Goal: Task Accomplishment & Management: Complete application form

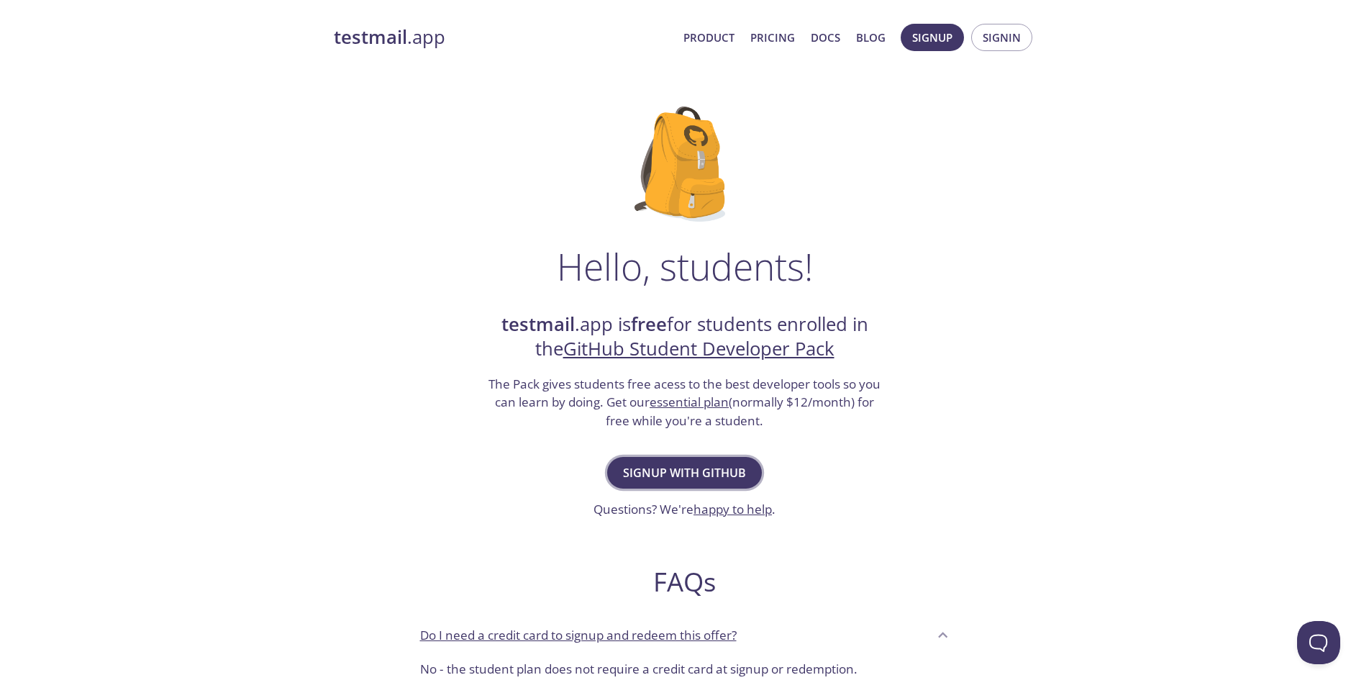
click at [708, 482] on span "Signup with GitHub" at bounding box center [684, 473] width 123 height 20
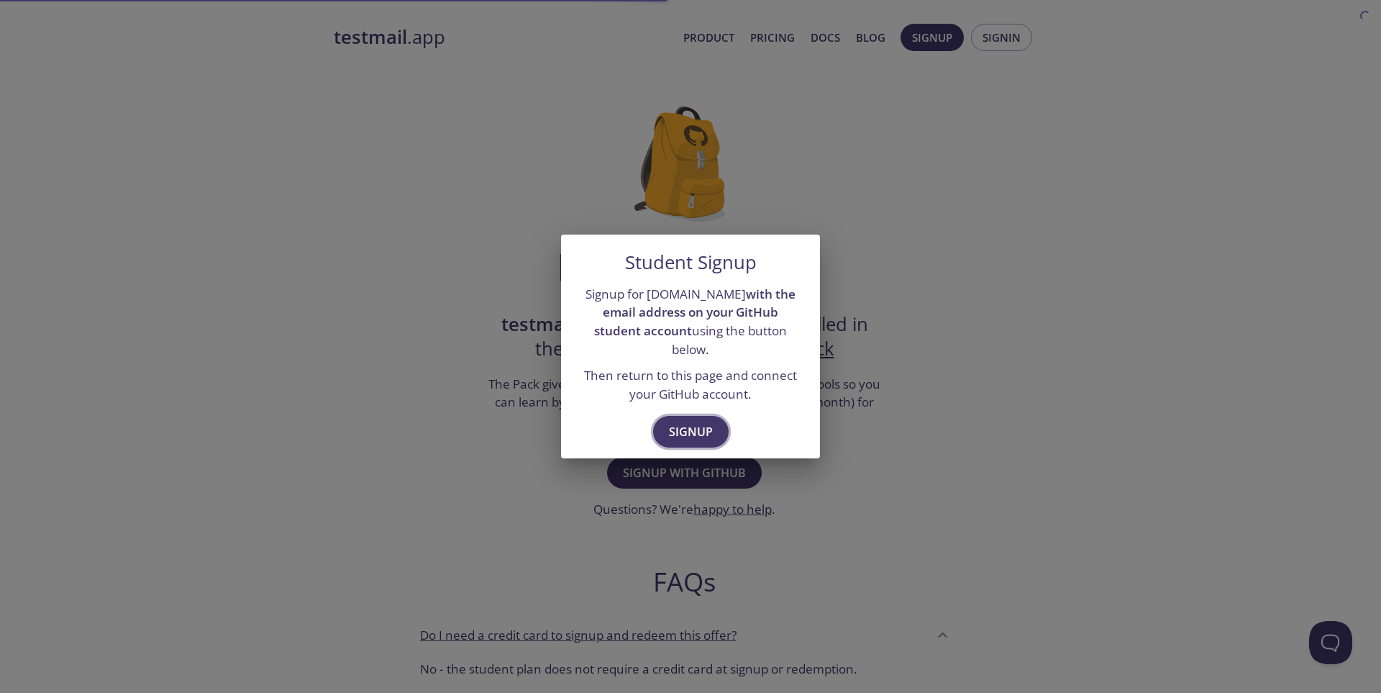
click at [692, 426] on span "Signup" at bounding box center [691, 432] width 44 height 20
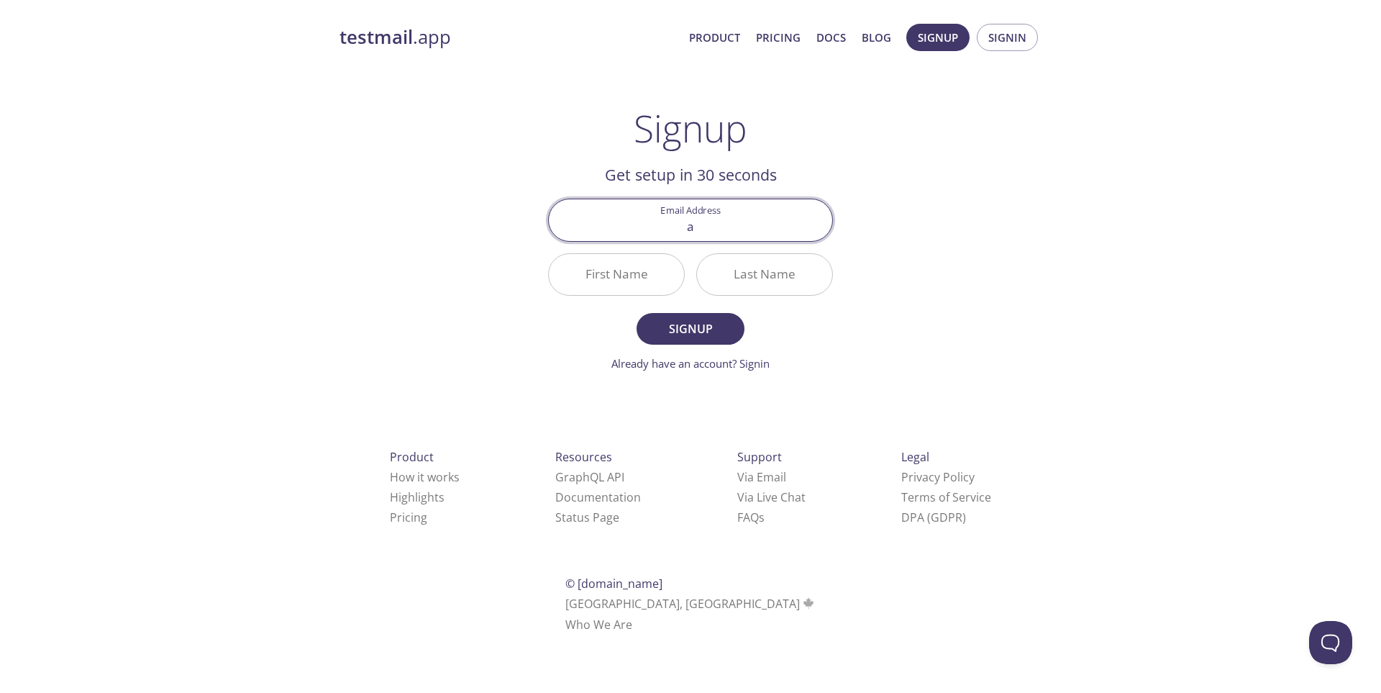
type input "[EMAIL_ADDRESS][DOMAIN_NAME]"
click at [635, 279] on input "First Name" at bounding box center [616, 274] width 135 height 41
type input "Aris"
type input "java"
click at [696, 338] on span "Signup" at bounding box center [691, 329] width 76 height 20
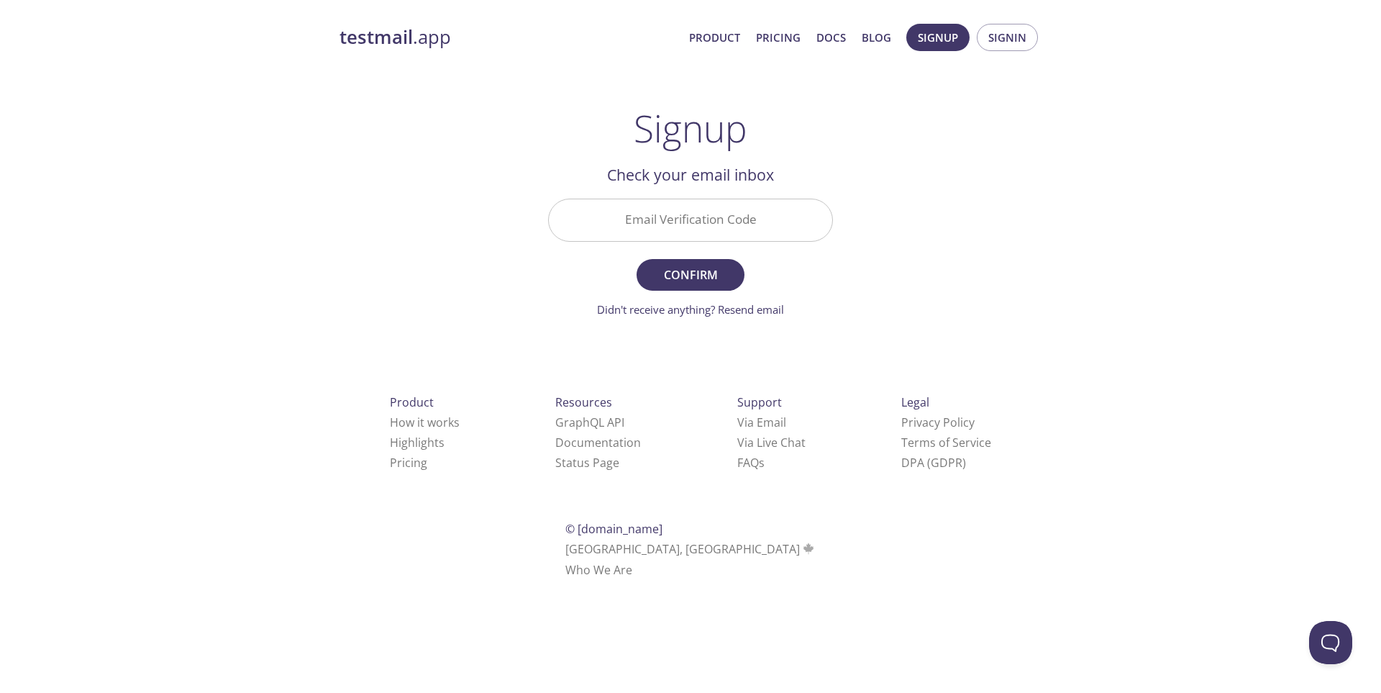
click at [672, 218] on input "Email Verification Code" at bounding box center [690, 219] width 283 height 41
type input "HU5BYQ5"
click at [695, 276] on span "Confirm" at bounding box center [691, 275] width 76 height 20
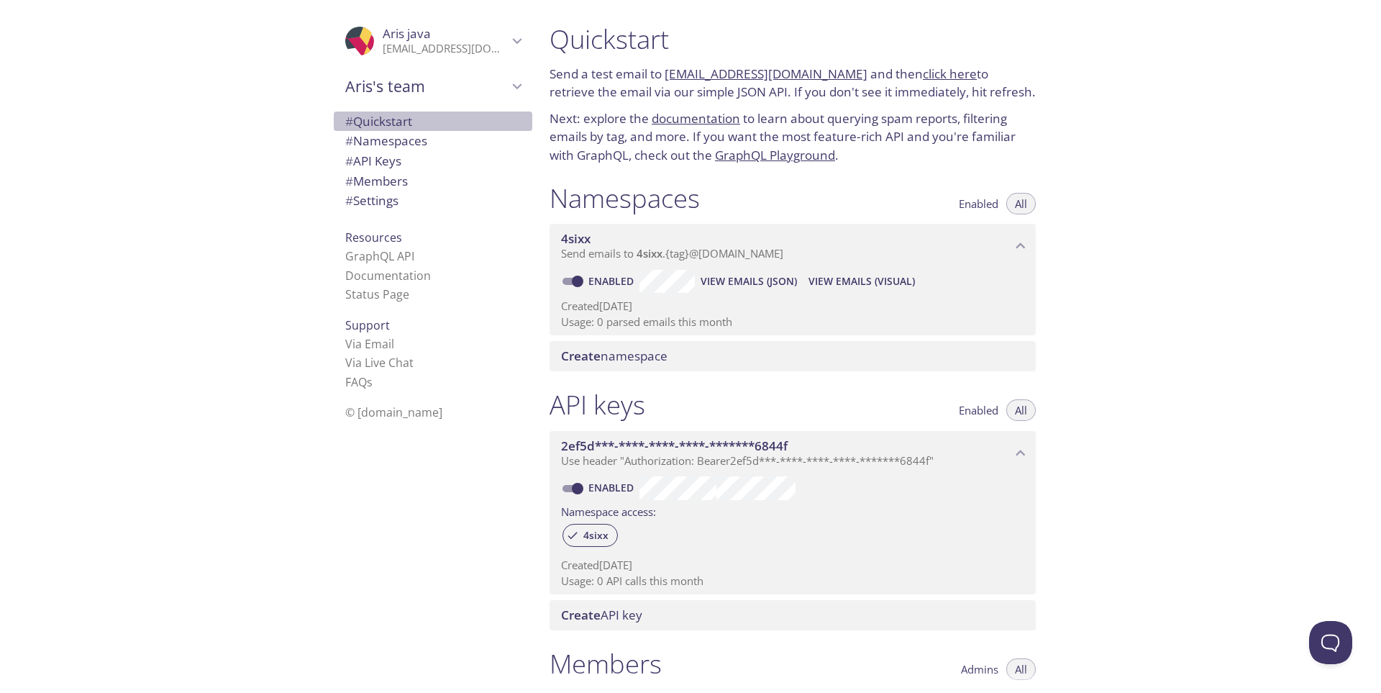
click at [384, 121] on span "# Quickstart" at bounding box center [378, 121] width 67 height 17
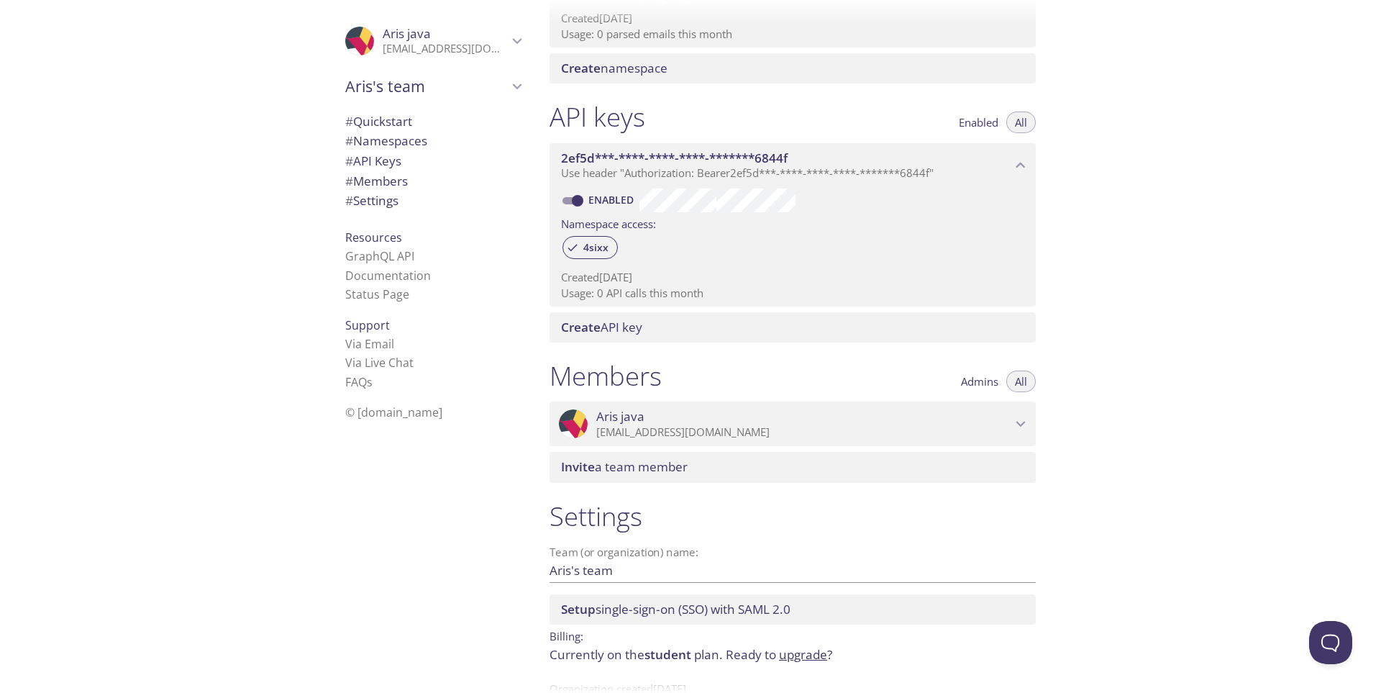
scroll to position [330, 0]
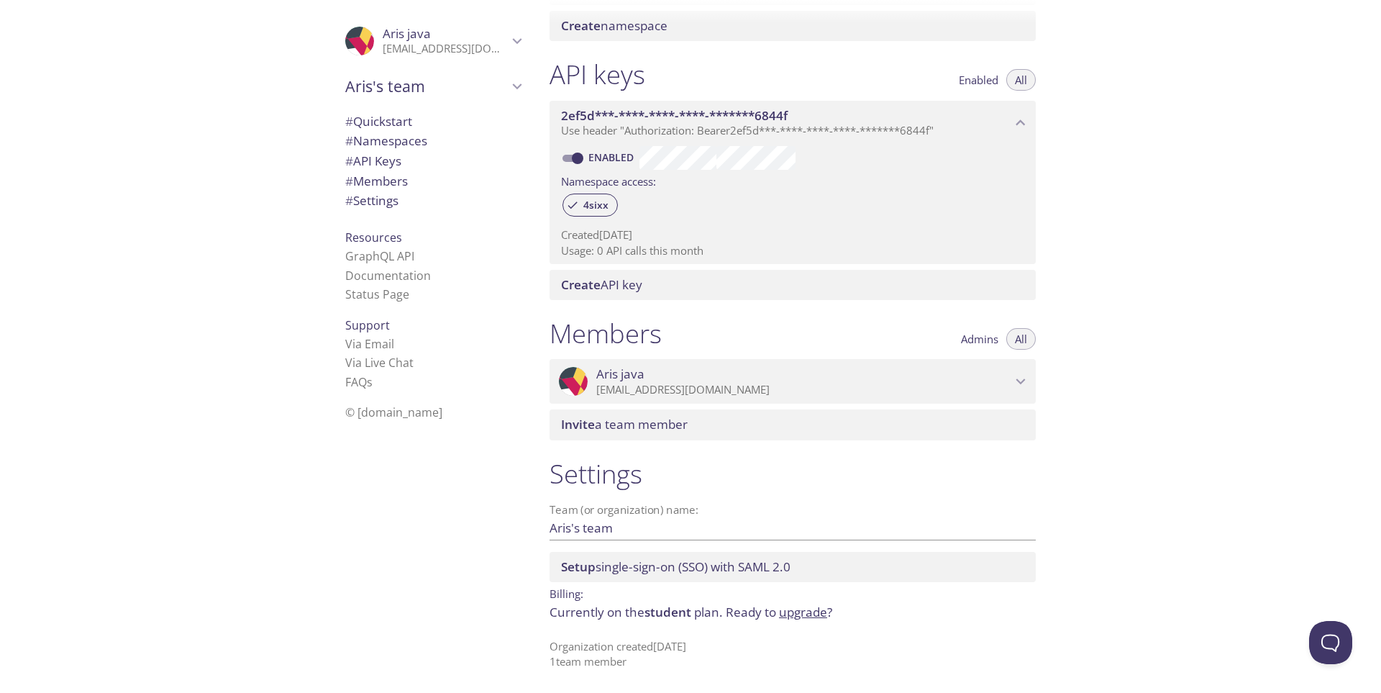
click at [367, 163] on span "# API Keys" at bounding box center [373, 161] width 56 height 17
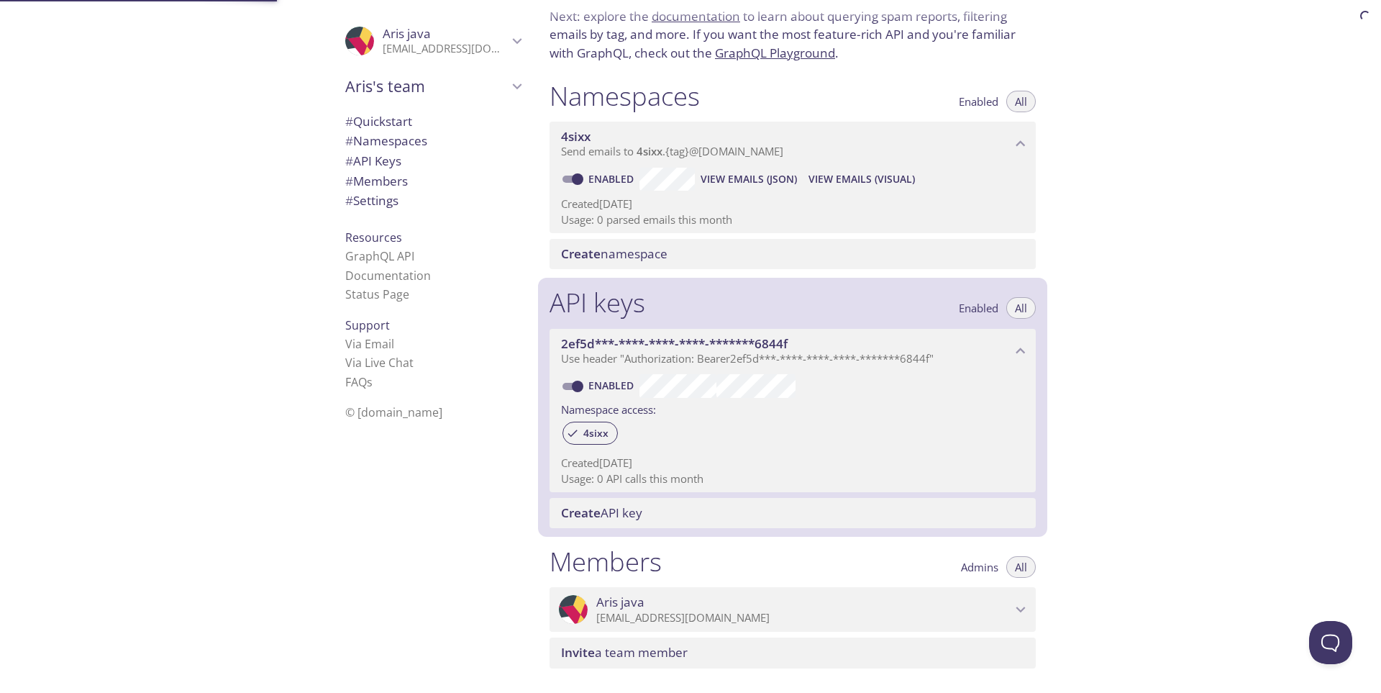
scroll to position [58, 0]
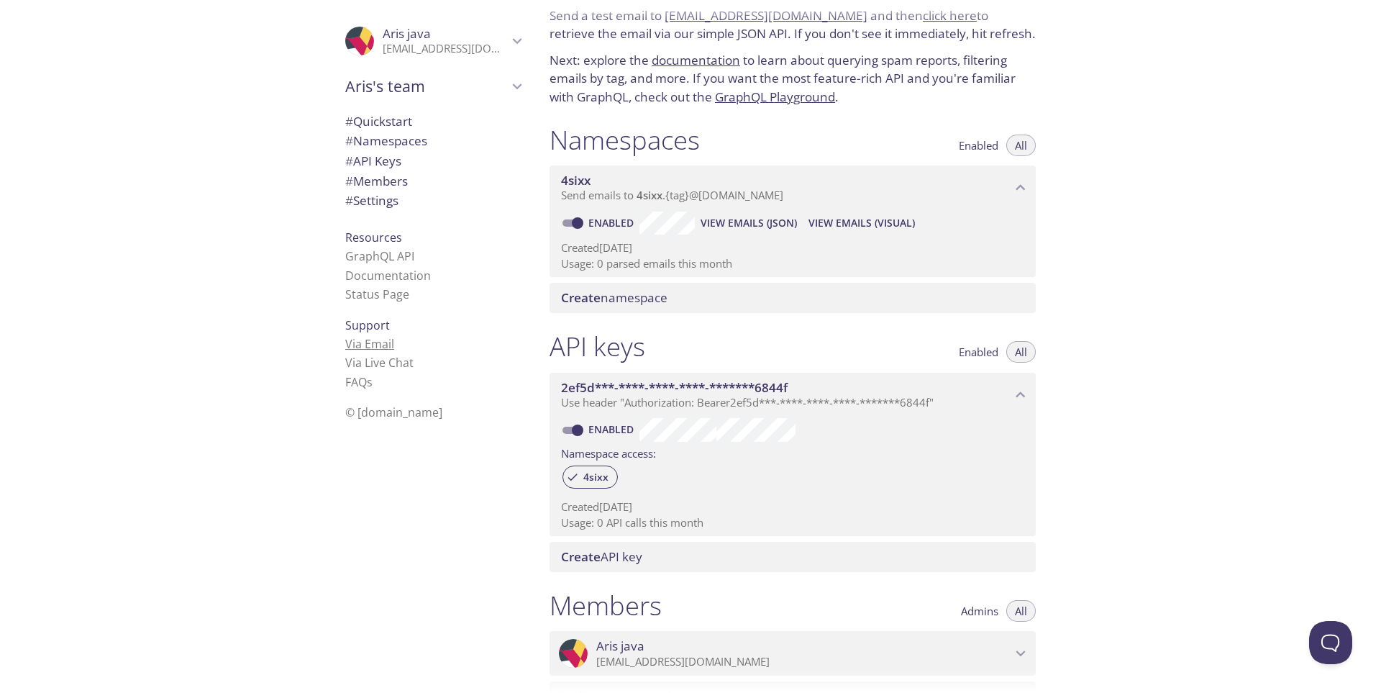
click at [361, 345] on link "Via Email" at bounding box center [369, 344] width 49 height 16
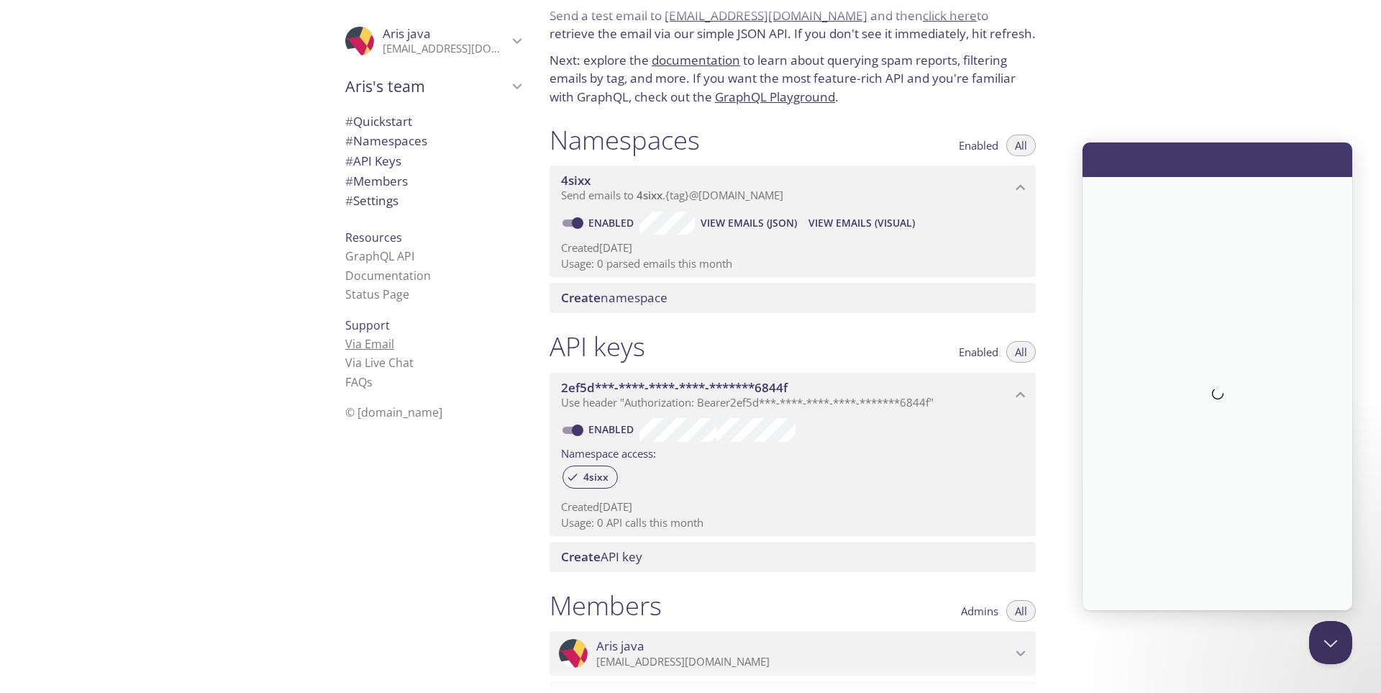
scroll to position [0, 0]
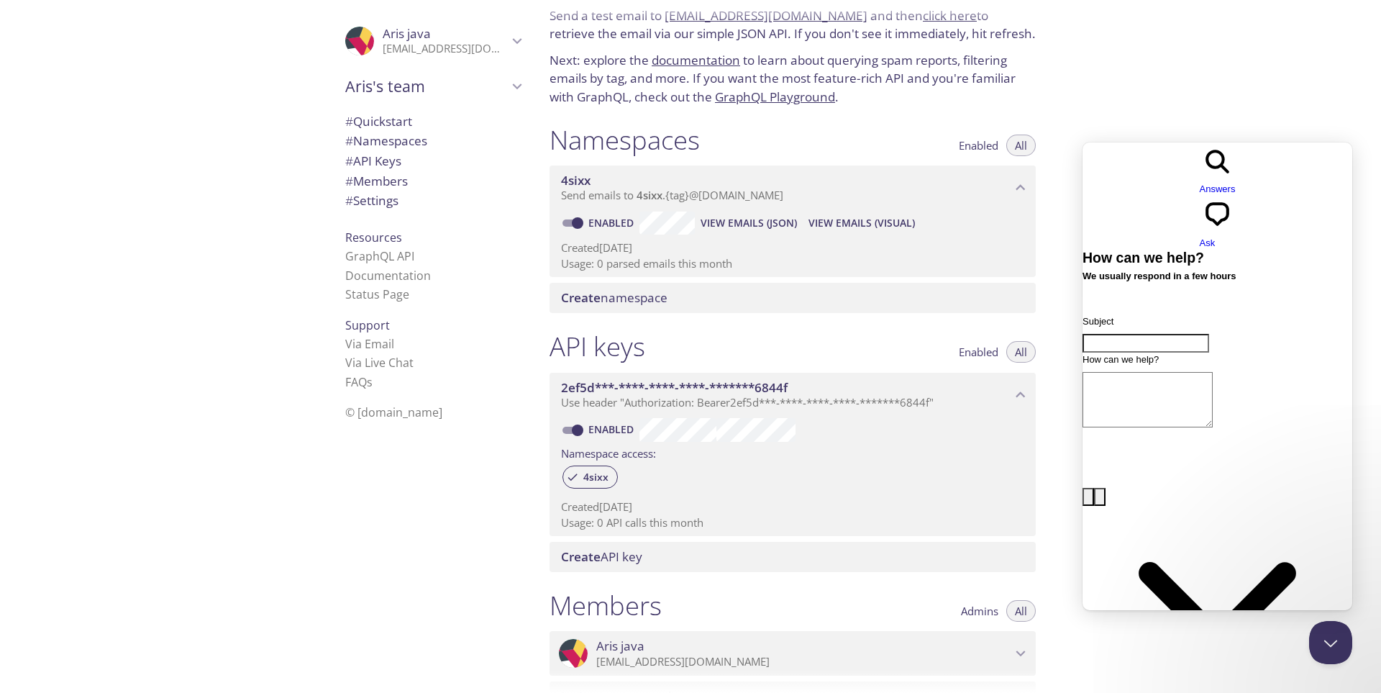
click at [196, 345] on div ".cls-1 { fill: #6d5ca8; } .cls-2 { fill: #3fc191; } .cls-3 { fill: #3b4752; } .…" at bounding box center [269, 346] width 538 height 693
click at [371, 86] on span "Aris's team" at bounding box center [426, 86] width 163 height 20
click at [378, 128] on span "# Quickstart" at bounding box center [378, 121] width 67 height 17
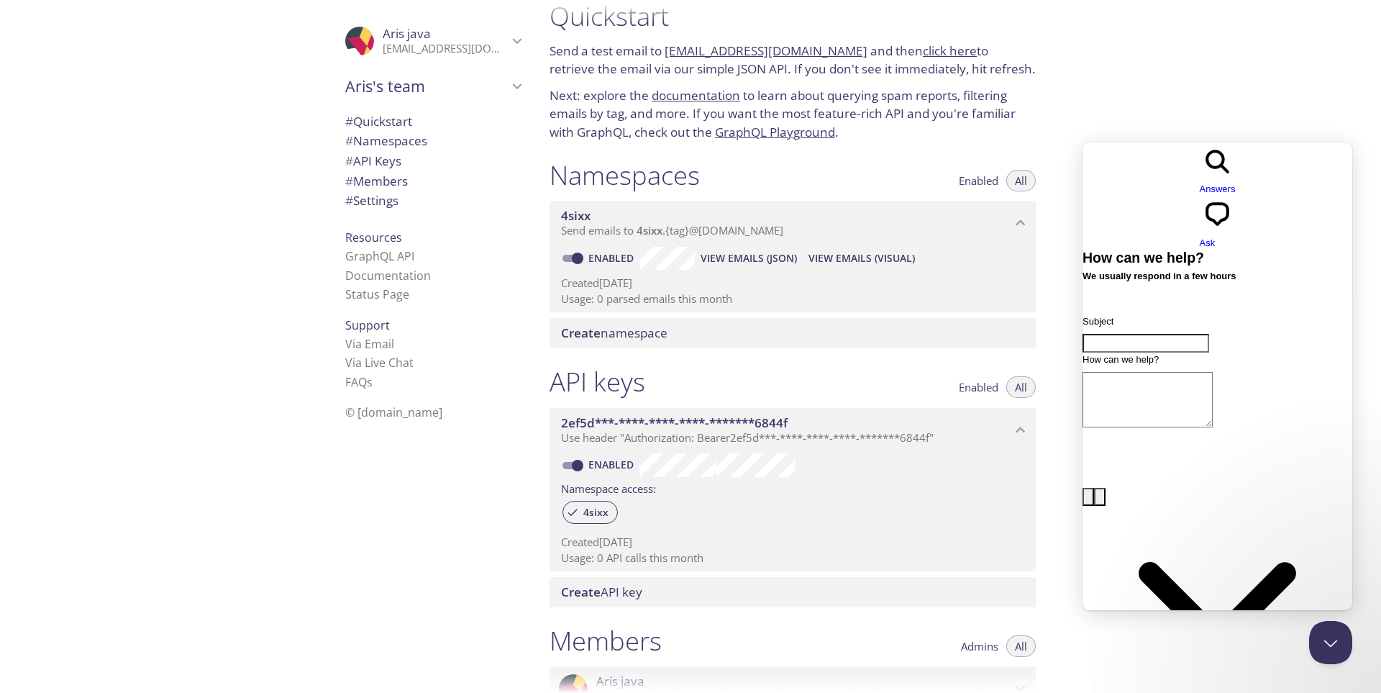
click at [1148, 59] on div "Quickstart Send a test email to 4sixx.test@inbox.testmail.app and then click he…" at bounding box center [959, 346] width 843 height 693
click at [837, 260] on span "View Emails (Visual)" at bounding box center [862, 258] width 106 height 17
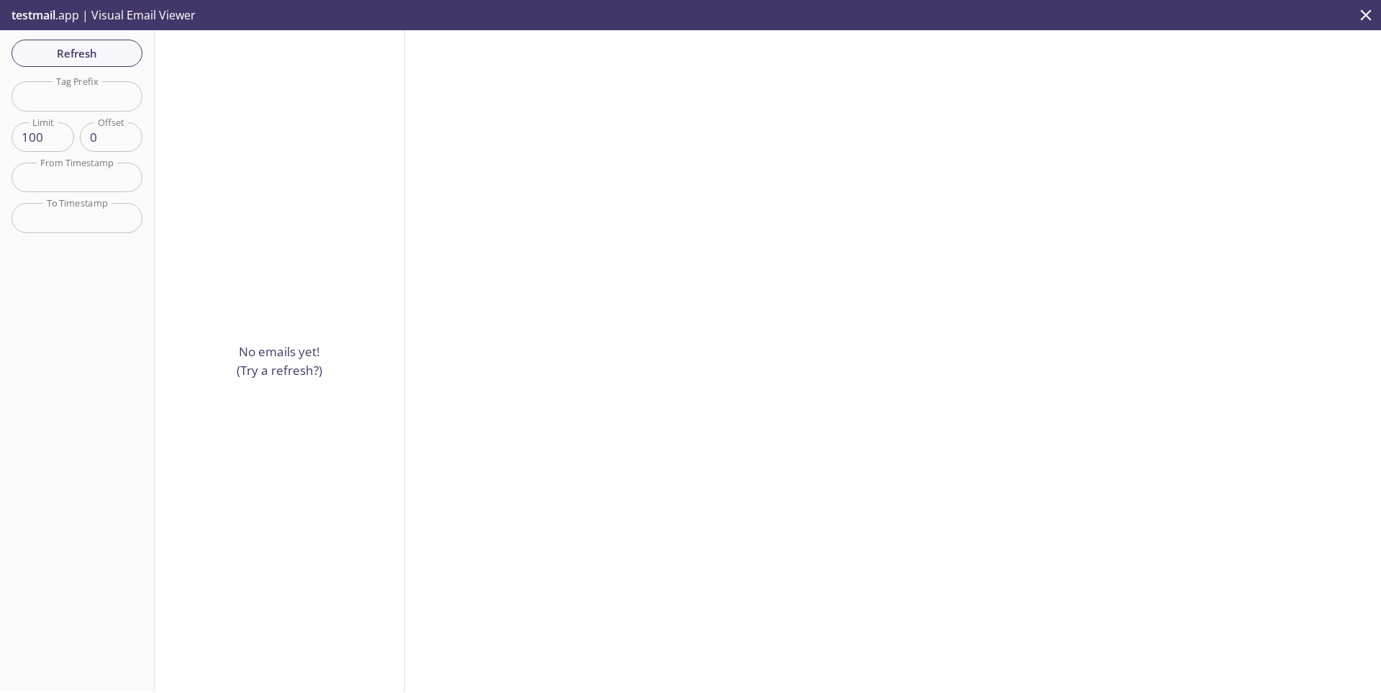
click at [261, 368] on p "No emails yet! (Try a refresh?)" at bounding box center [280, 360] width 86 height 37
click at [138, 17] on p "testmail .app | Visual Email Viewer" at bounding box center [102, 15] width 204 height 30
click at [69, 57] on span "Refresh" at bounding box center [77, 53] width 108 height 19
click at [348, 148] on div "No emails yet! (Try a refresh?)" at bounding box center [280, 360] width 250 height 661
drag, startPoint x: 866, startPoint y: 271, endPoint x: 1021, endPoint y: 282, distance: 155.8
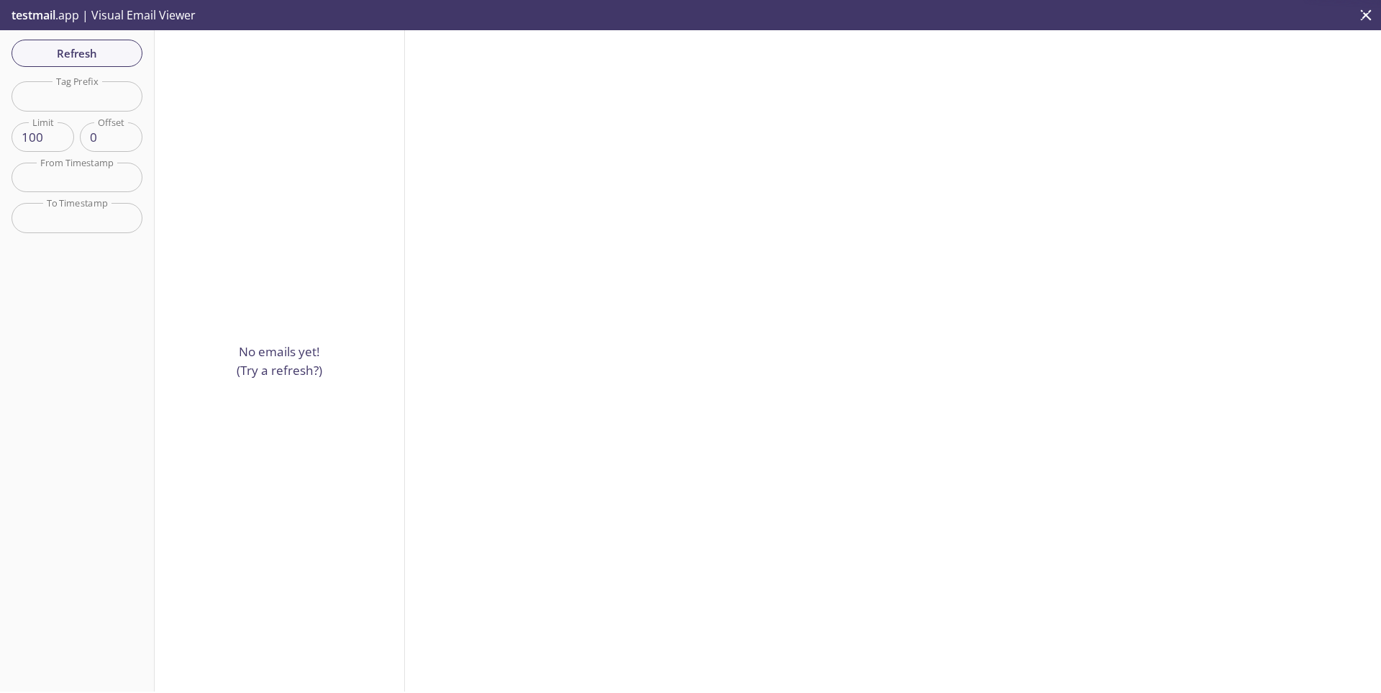
click at [935, 281] on div at bounding box center [893, 360] width 976 height 661
drag, startPoint x: 1021, startPoint y: 282, endPoint x: 1269, endPoint y: 101, distance: 307.0
click at [1027, 282] on div at bounding box center [893, 360] width 976 height 661
click at [1366, 11] on icon "close" at bounding box center [1366, 15] width 19 height 19
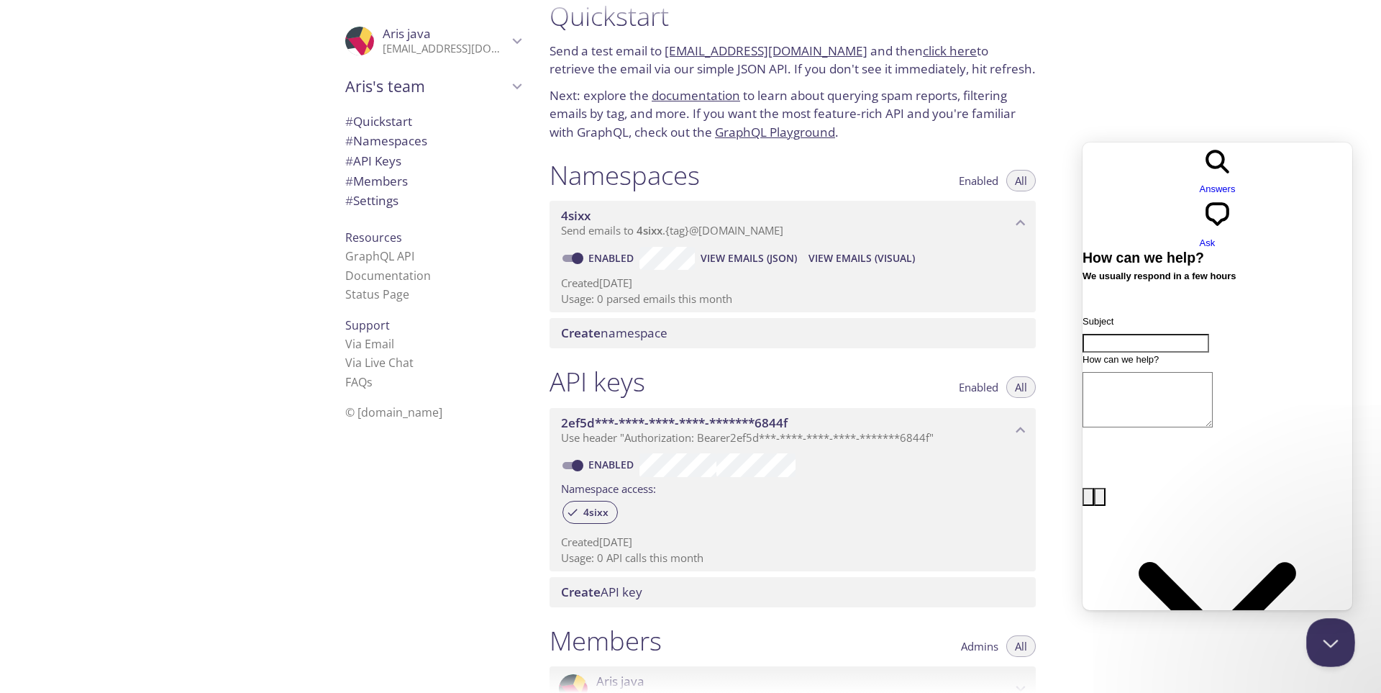
click at [1328, 640] on button "Close Beacon popover" at bounding box center [1328, 639] width 43 height 43
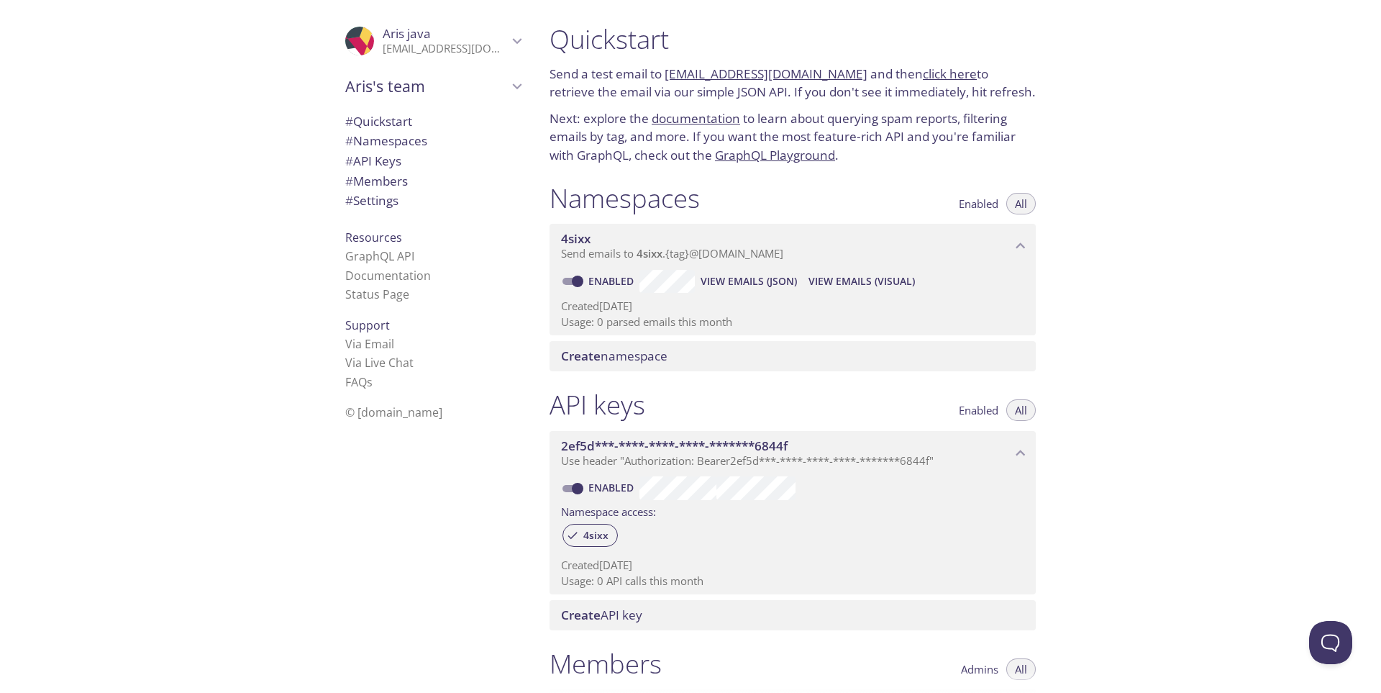
click at [618, 360] on span "Create namespace" at bounding box center [614, 356] width 106 height 17
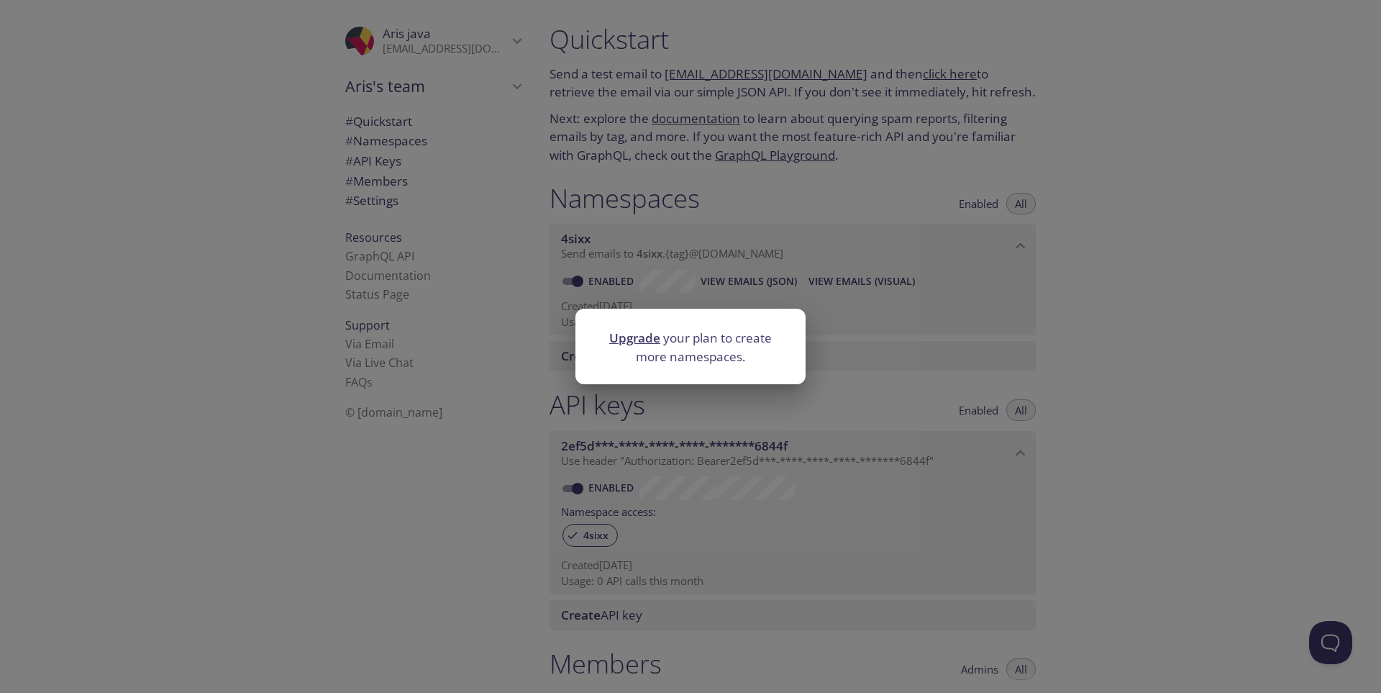
click at [1194, 355] on div "Upgrade your plan to create more namespaces." at bounding box center [690, 346] width 1381 height 693
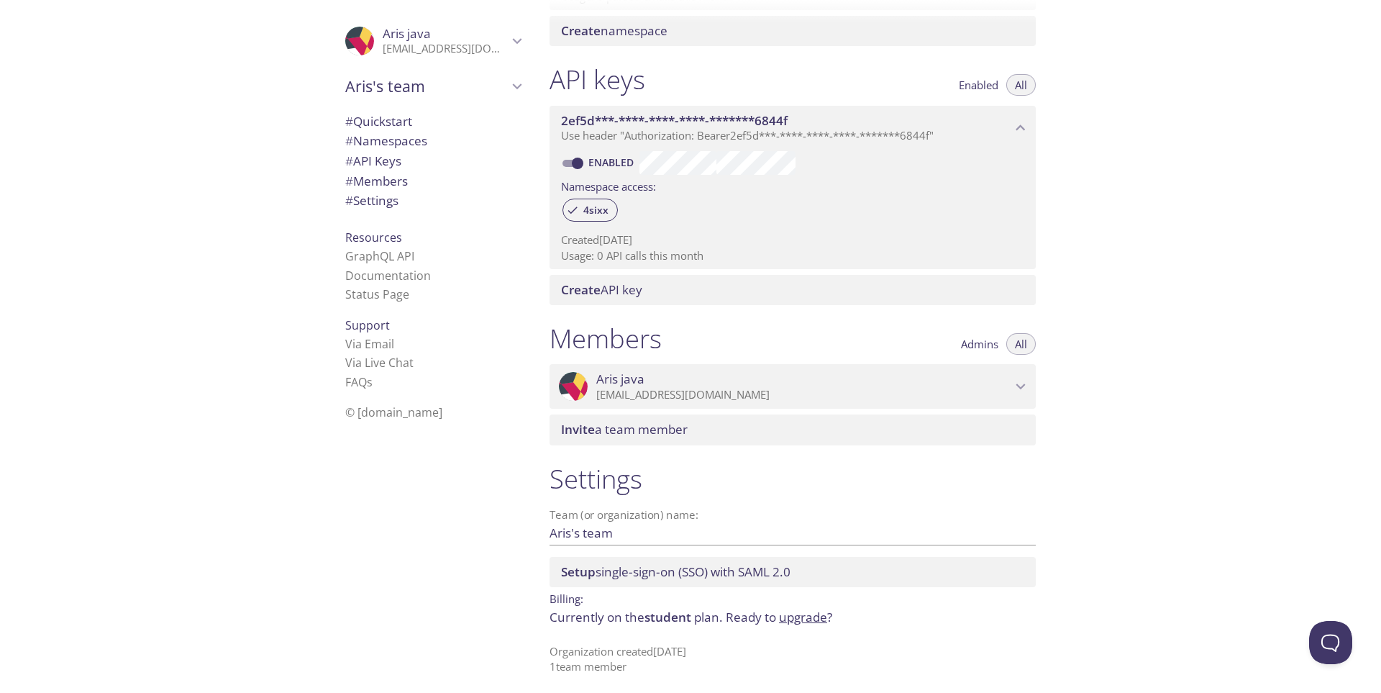
scroll to position [330, 0]
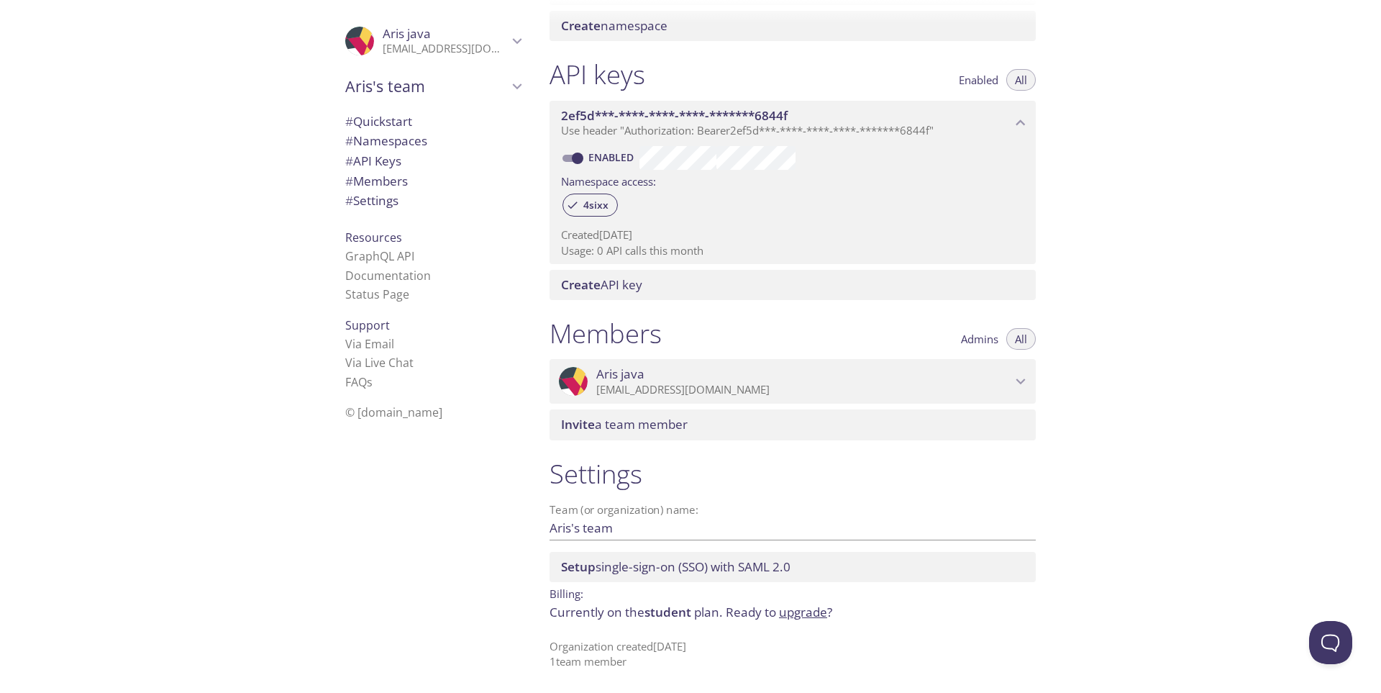
click at [386, 144] on span "# Namespaces" at bounding box center [386, 140] width 82 height 17
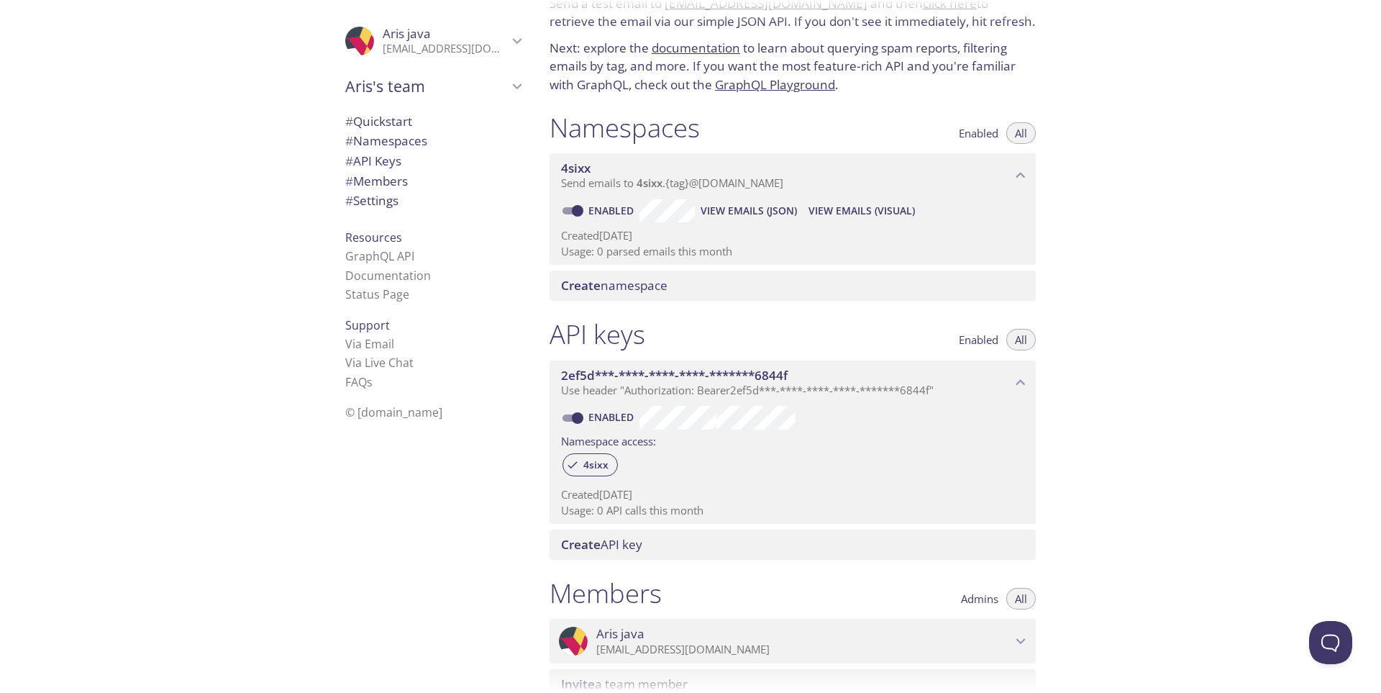
scroll to position [38, 0]
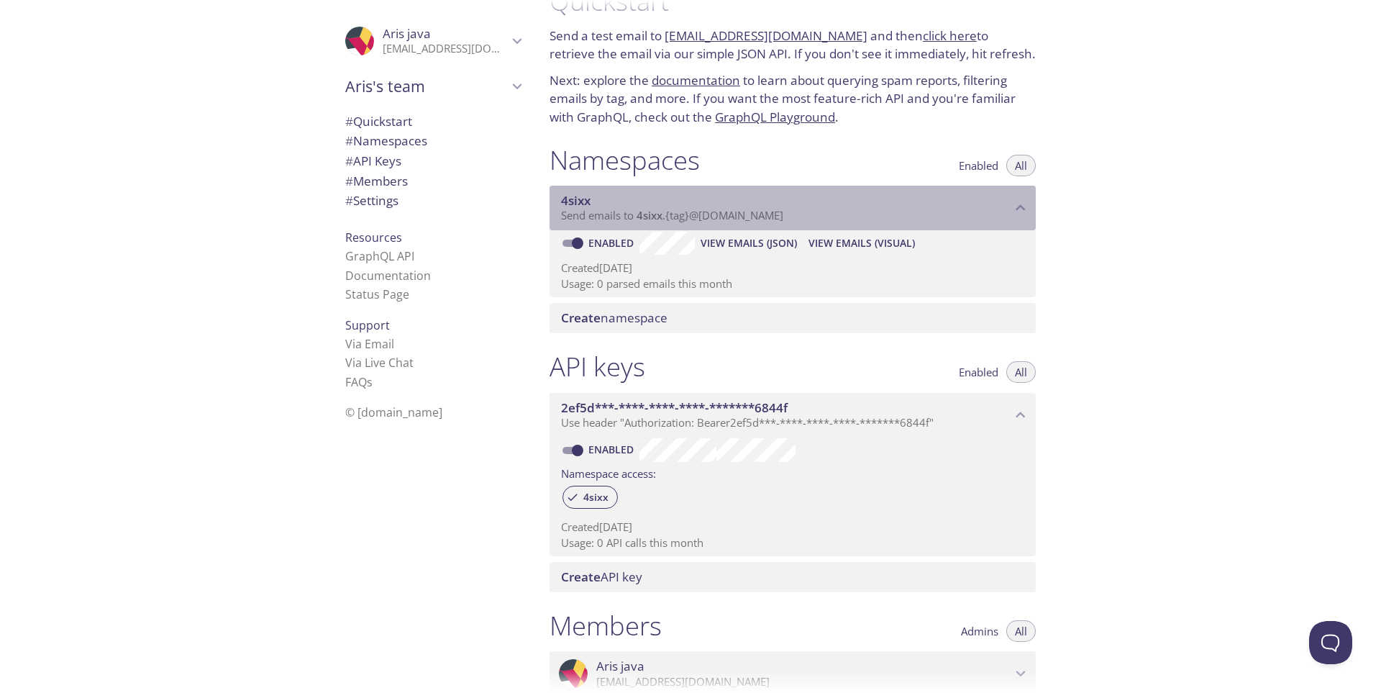
click at [623, 209] on span "Send emails to 4sixx . {tag} @inbox.testmail.app" at bounding box center [672, 215] width 222 height 14
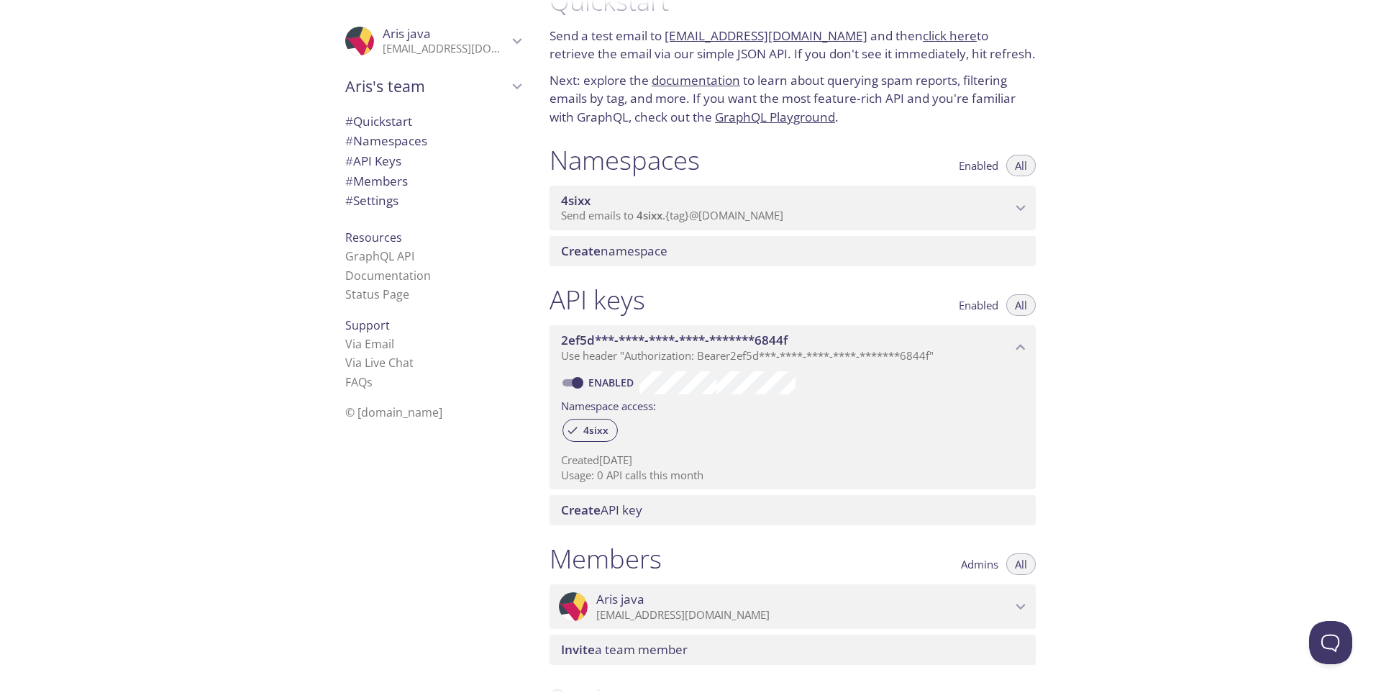
click at [623, 209] on span "Send emails to 4sixx . {tag} @inbox.testmail.app" at bounding box center [672, 215] width 222 height 14
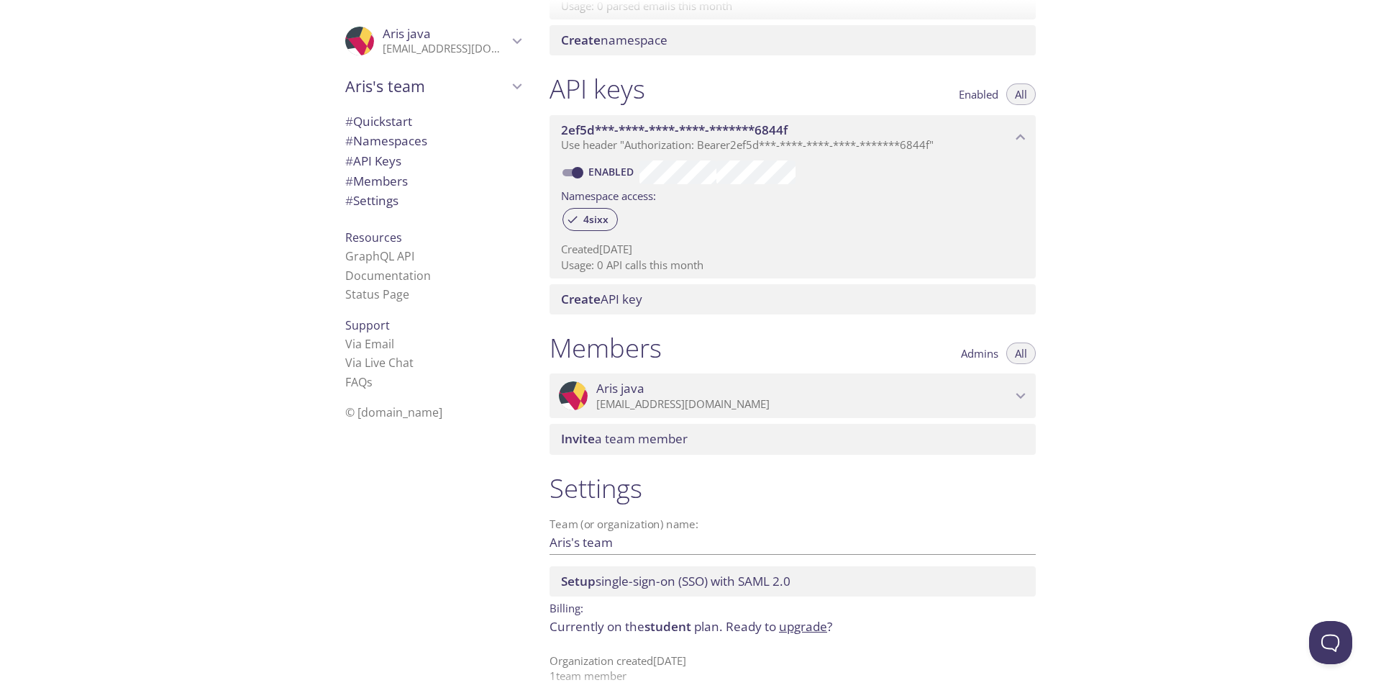
scroll to position [330, 0]
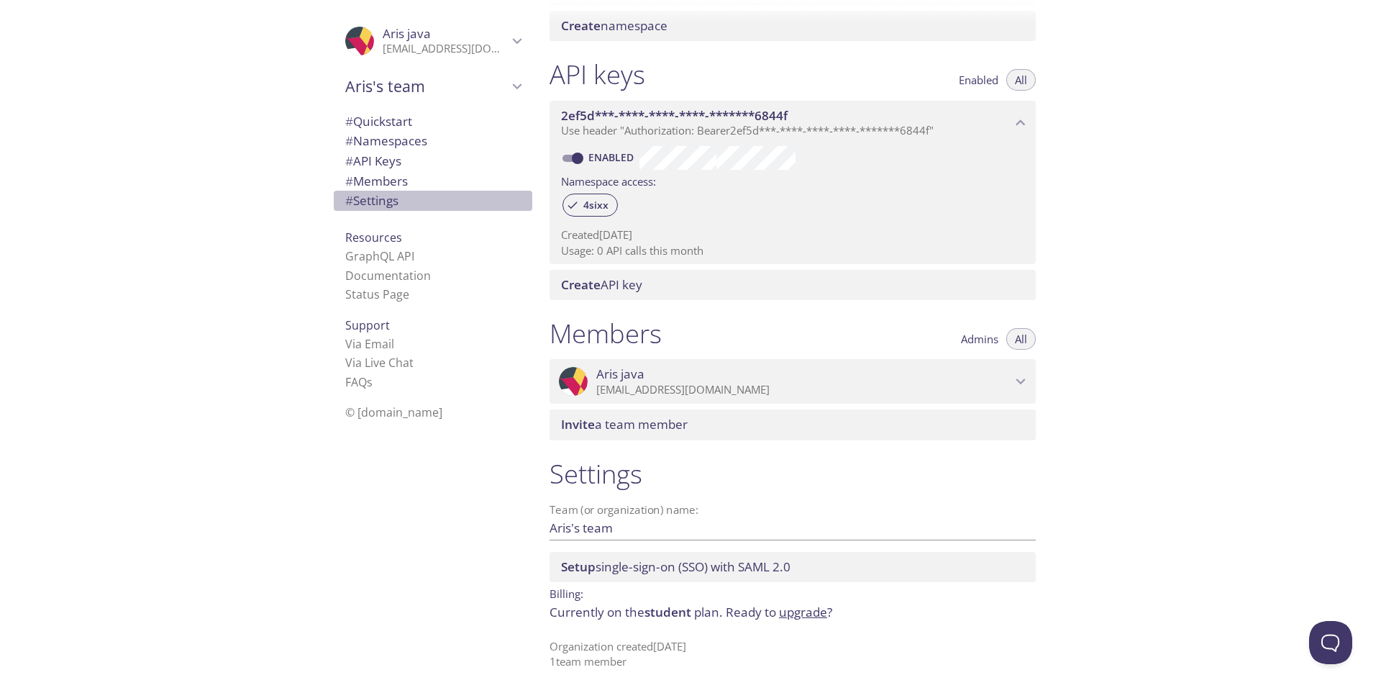
click at [356, 201] on span "# Settings" at bounding box center [371, 200] width 53 height 17
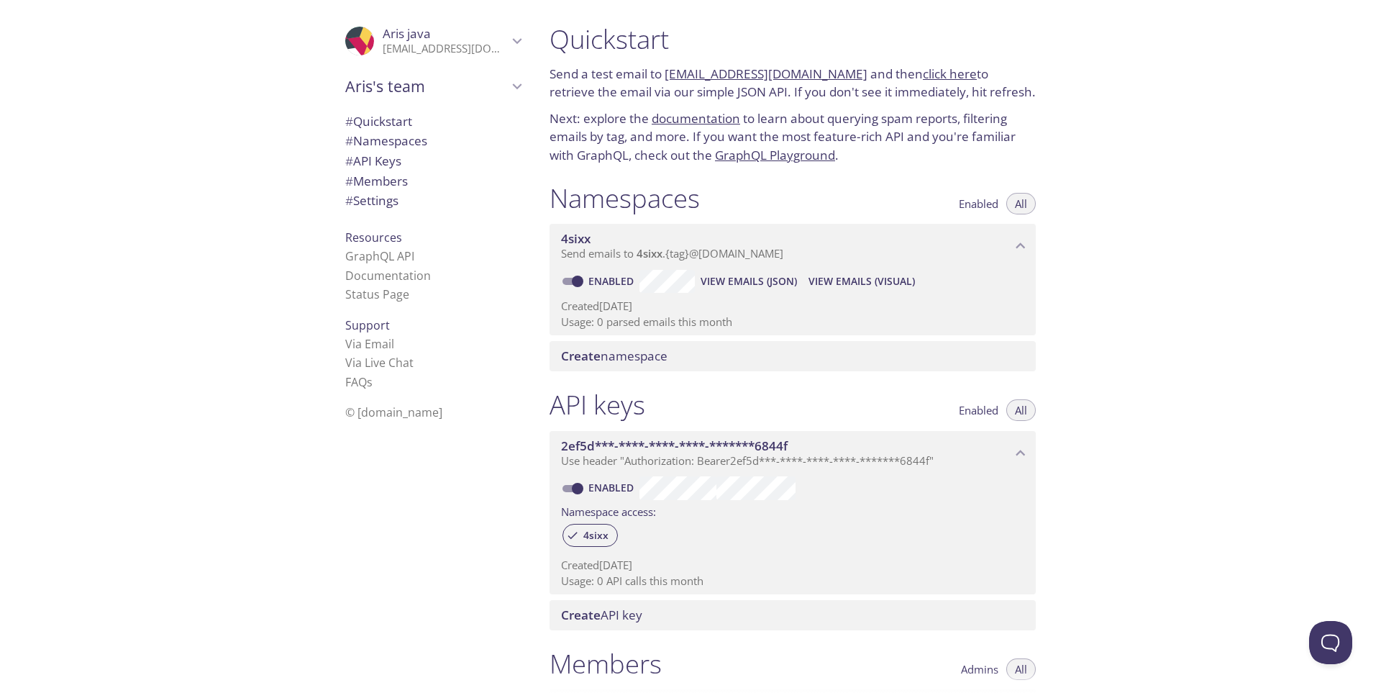
click at [377, 203] on span "# Settings" at bounding box center [371, 200] width 53 height 17
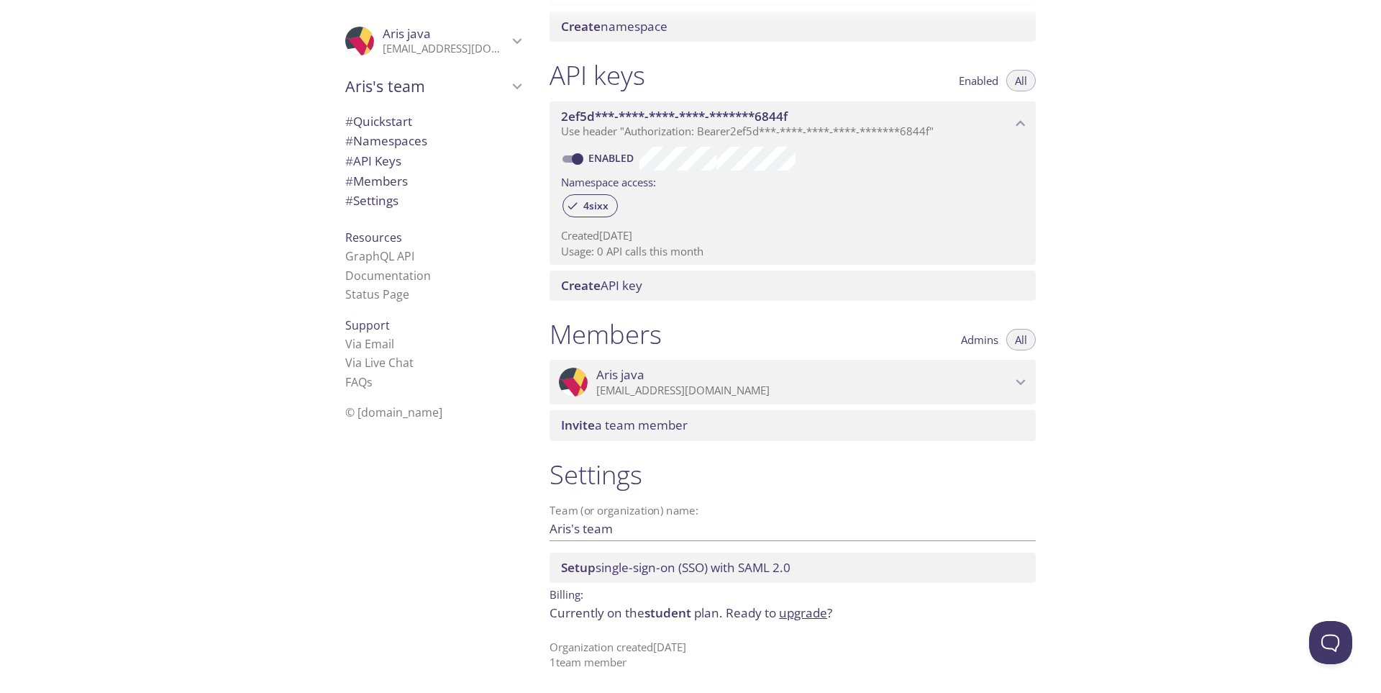
scroll to position [330, 0]
click at [377, 203] on span "# Settings" at bounding box center [371, 200] width 53 height 17
click at [370, 183] on span "# Members" at bounding box center [376, 181] width 63 height 17
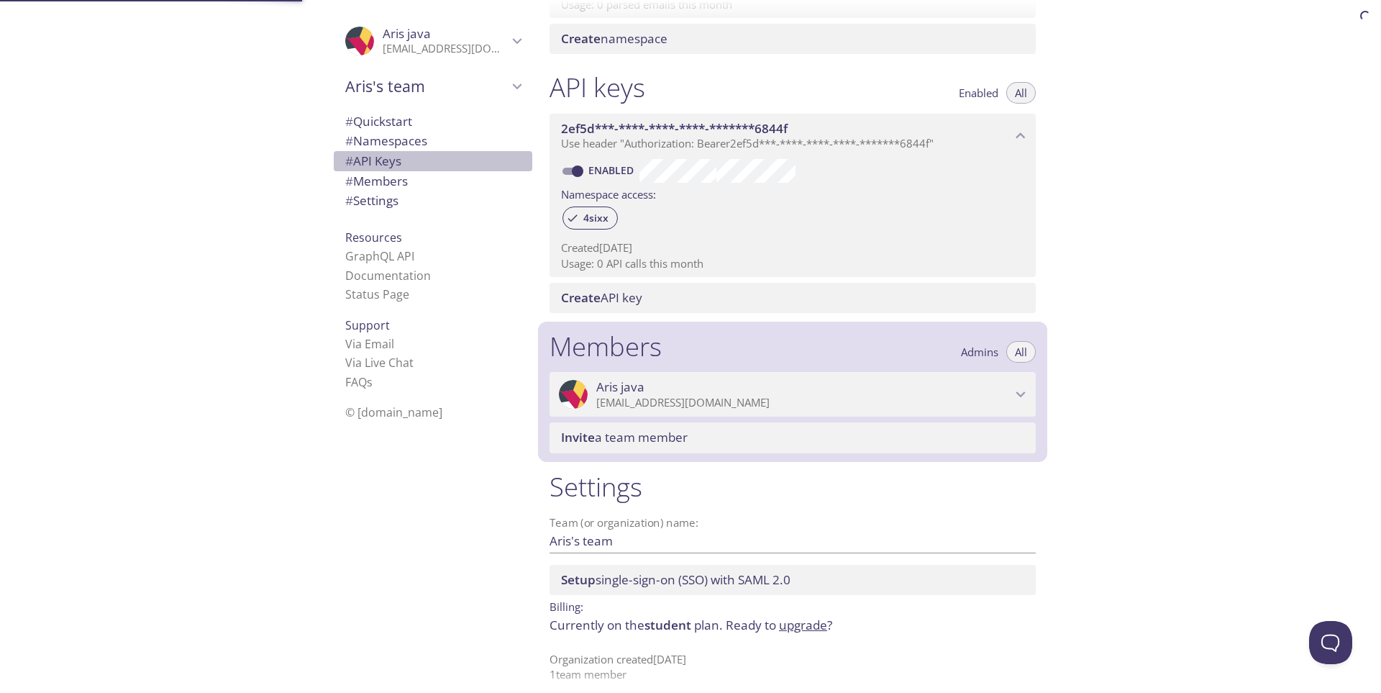
drag, startPoint x: 369, startPoint y: 163, endPoint x: 370, endPoint y: 153, distance: 10.1
click at [369, 163] on span "# API Keys" at bounding box center [373, 161] width 56 height 17
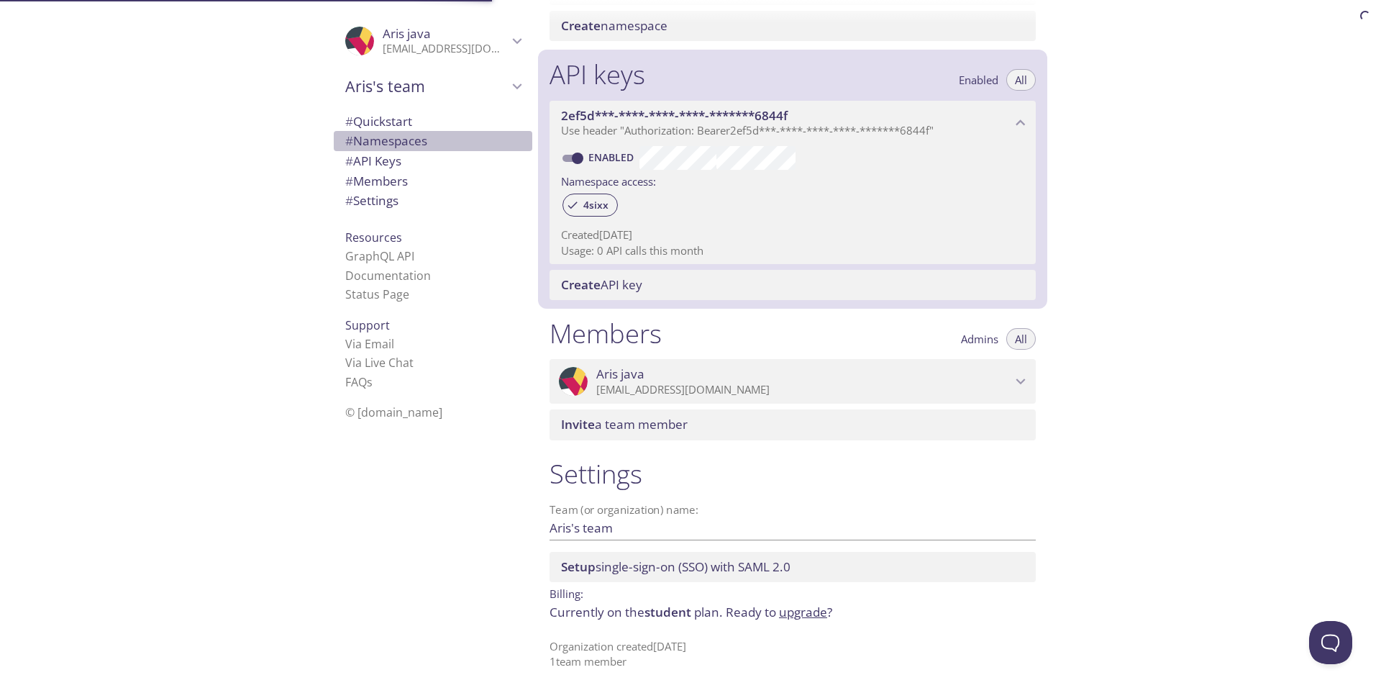
click at [370, 147] on span "# Namespaces" at bounding box center [386, 140] width 82 height 17
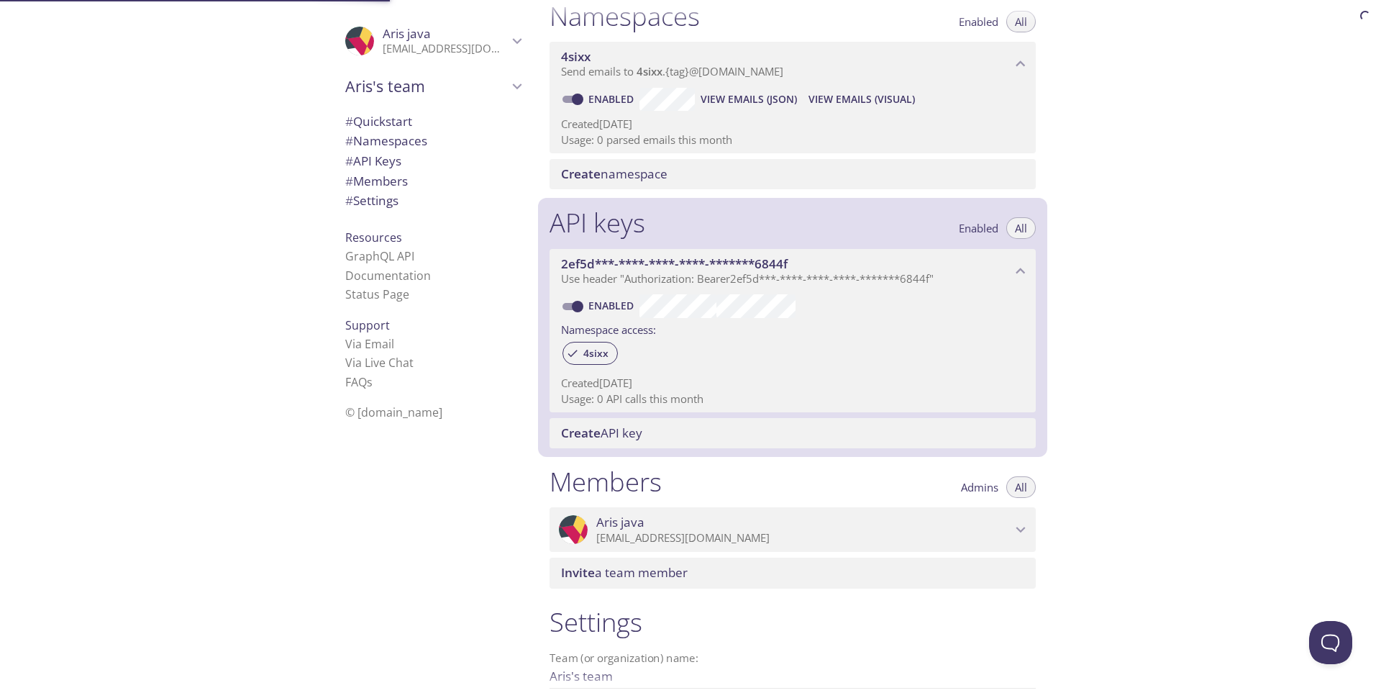
click at [366, 118] on span "# Quickstart" at bounding box center [378, 121] width 67 height 17
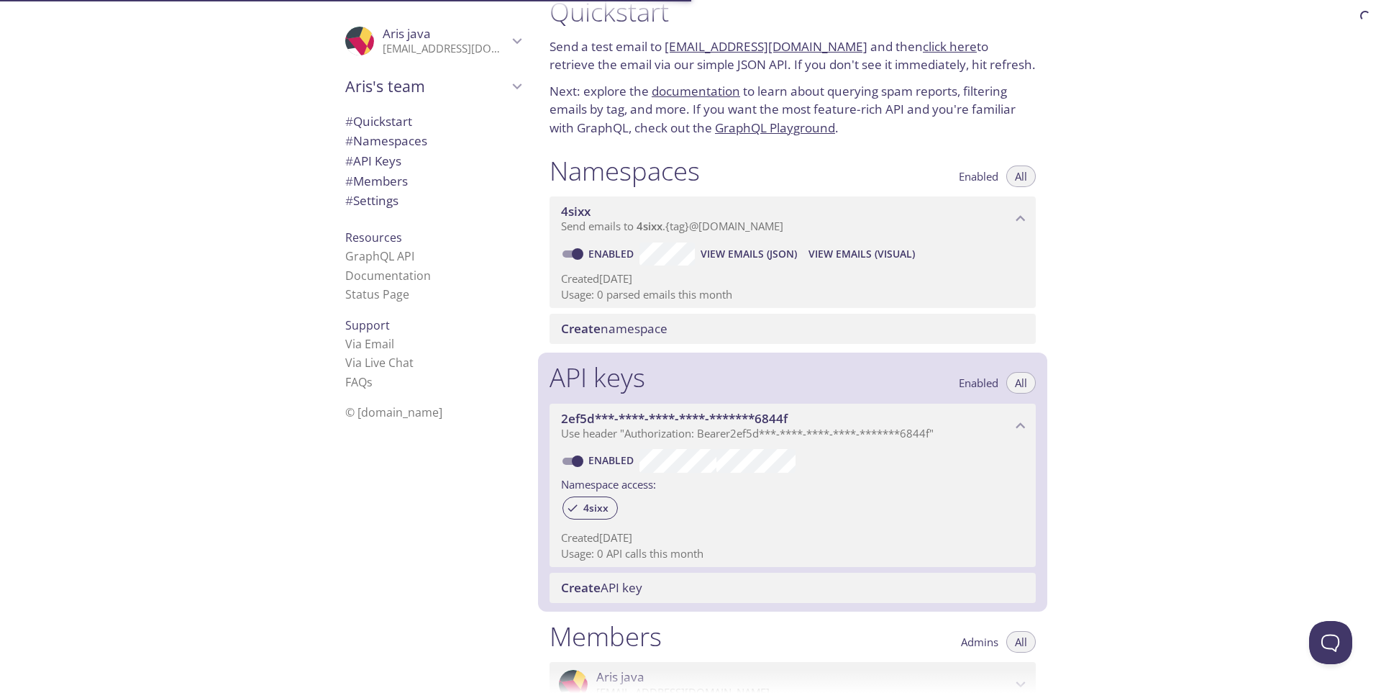
scroll to position [23, 0]
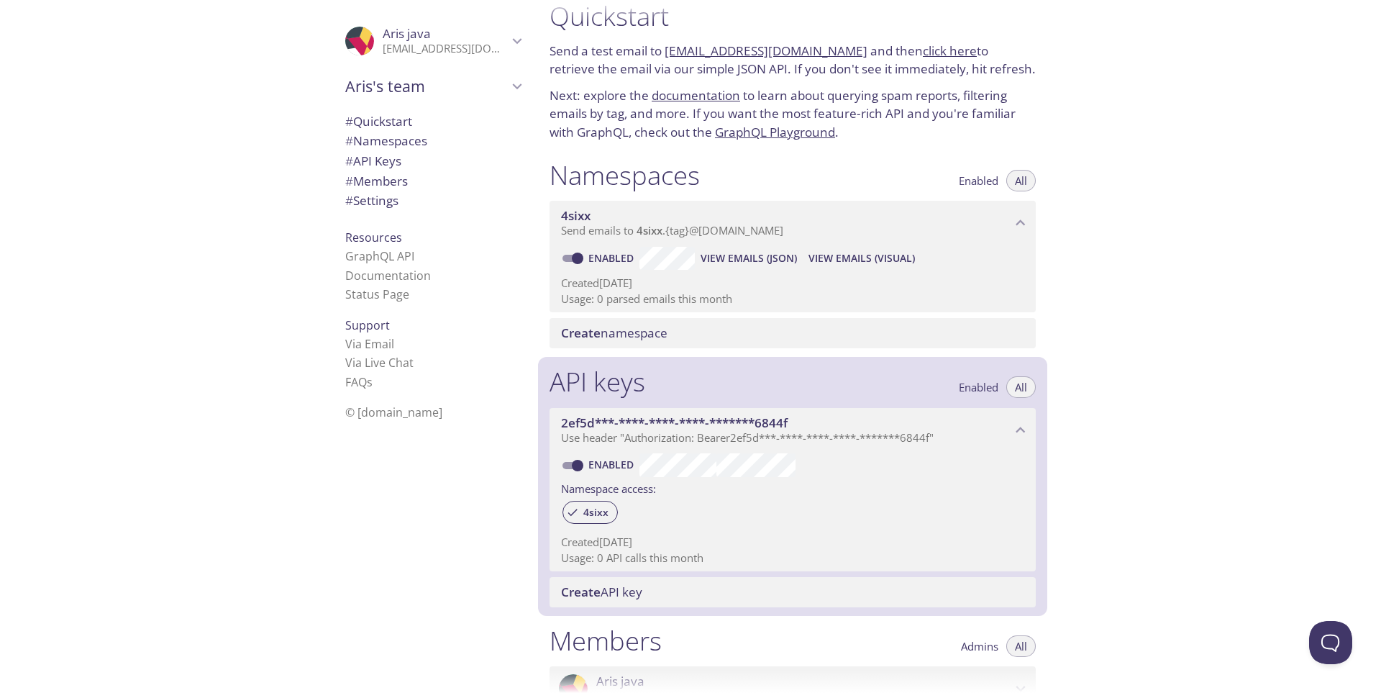
click at [923, 52] on link "click here" at bounding box center [950, 50] width 54 height 17
